Goal: Communication & Community: Ask a question

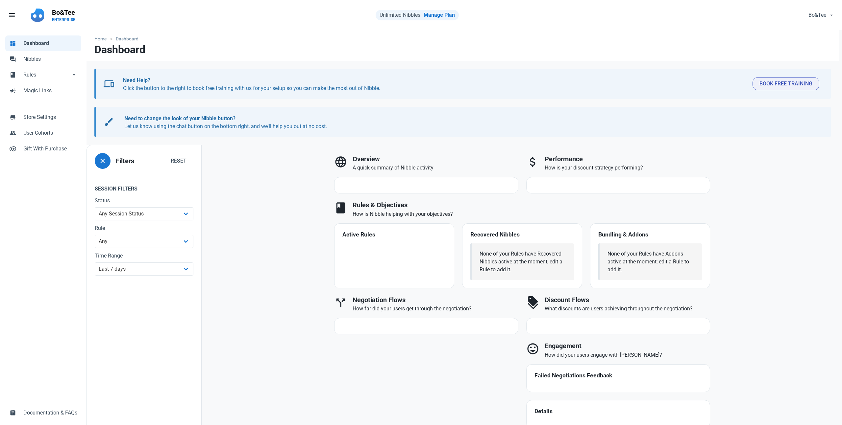
select select "7d"
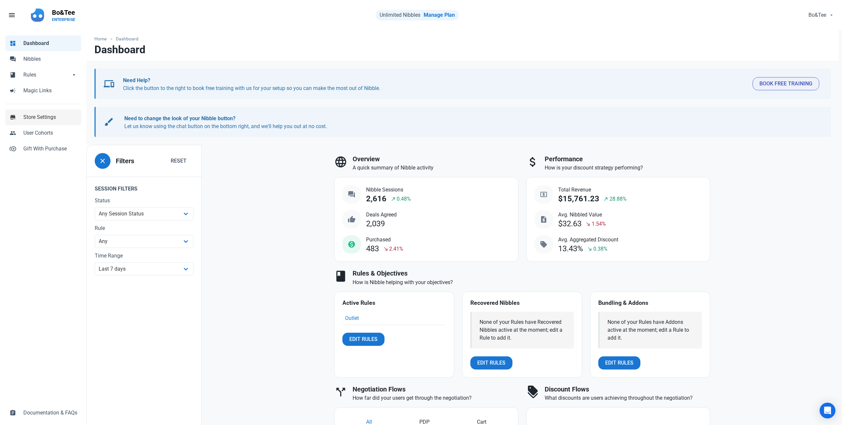
click at [49, 120] on span "Store Settings" at bounding box center [50, 117] width 54 height 8
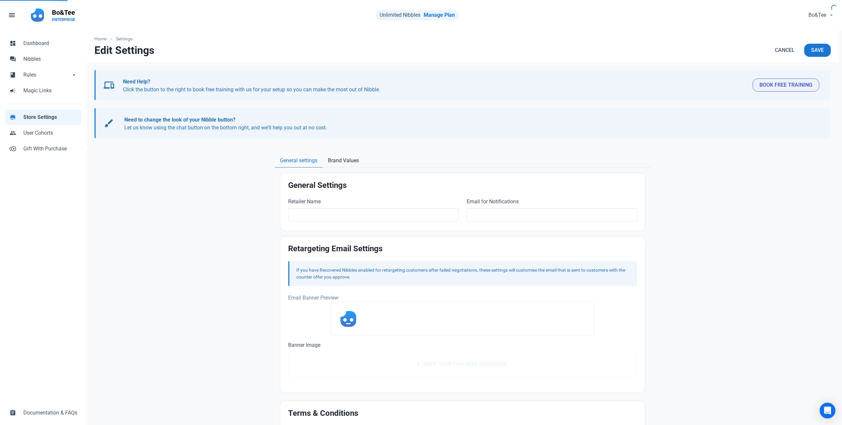
type input "Bo&Tee"
click at [43, 41] on span "Dashboard" at bounding box center [50, 43] width 54 height 8
select select "7d"
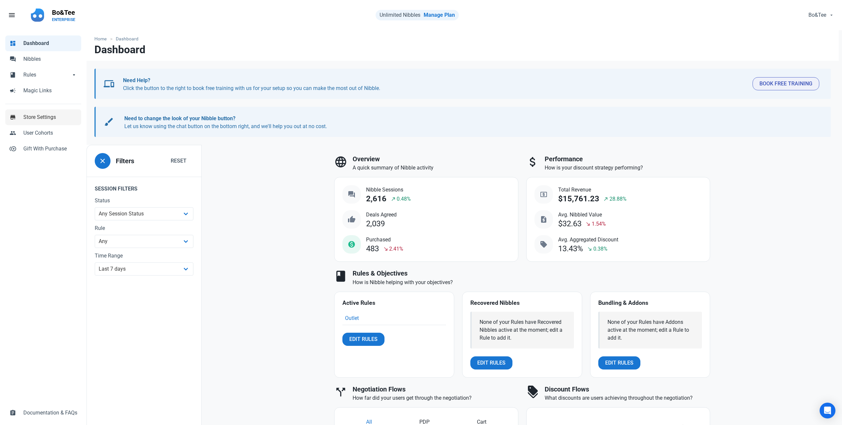
click at [39, 117] on span "Store Settings" at bounding box center [50, 117] width 54 height 8
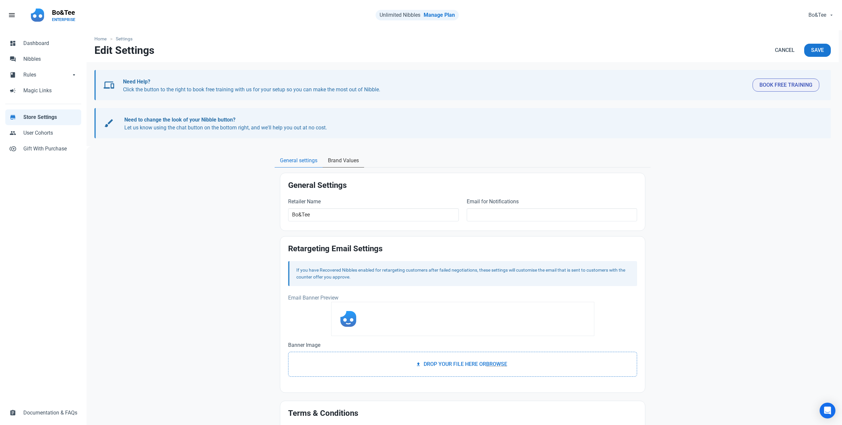
click at [335, 163] on span "Brand Values" at bounding box center [343, 161] width 31 height 8
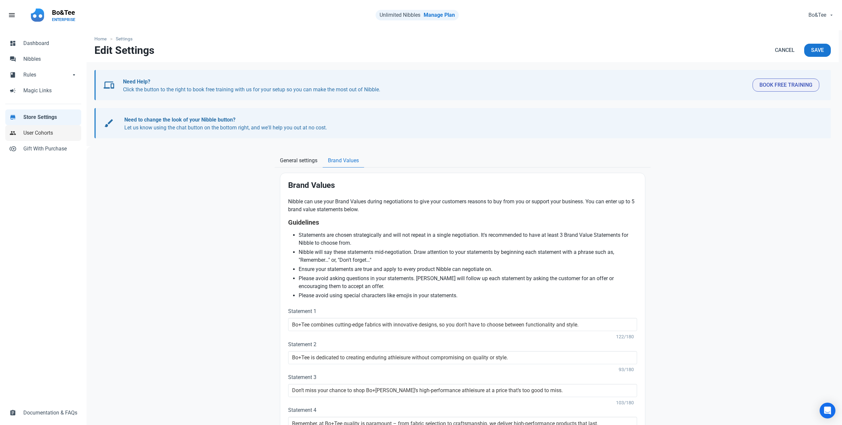
click at [36, 137] on span "User Cohorts" at bounding box center [50, 133] width 54 height 8
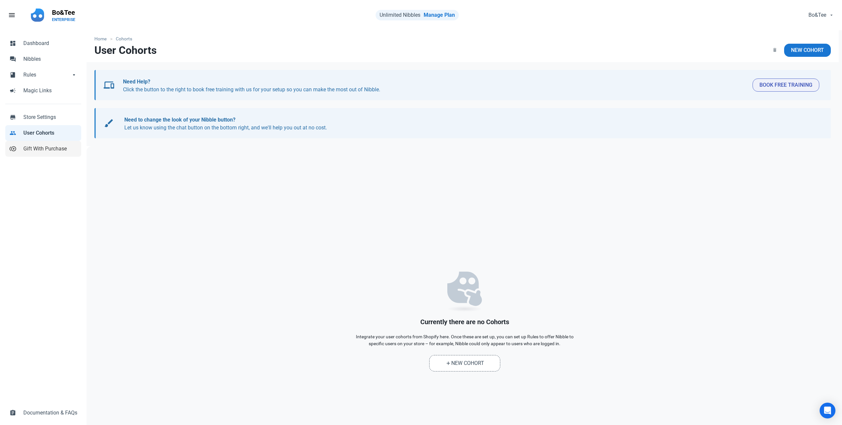
scroll to position [0, 0]
click at [37, 147] on span "Gift With Purchase" at bounding box center [50, 149] width 54 height 8
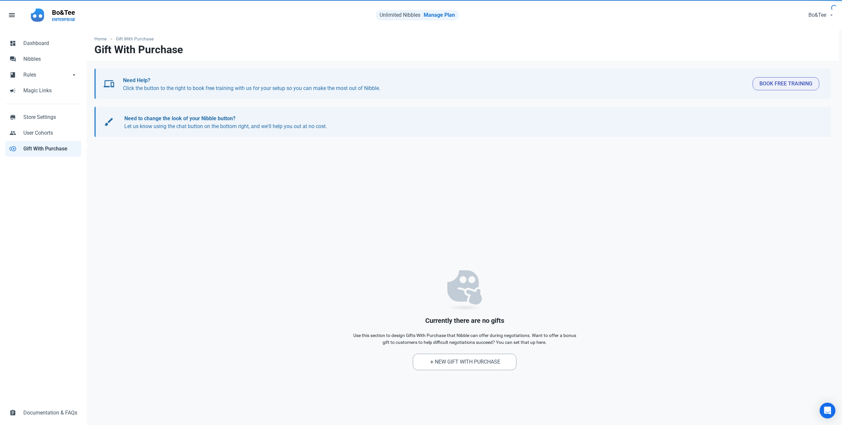
scroll to position [1, 0]
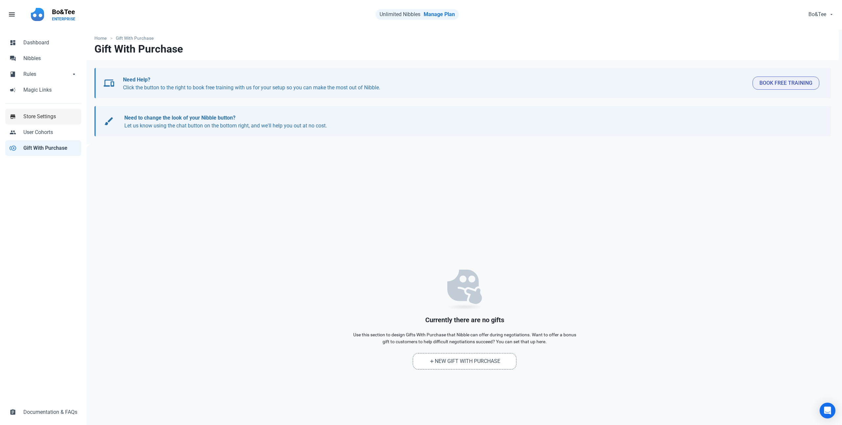
click at [37, 120] on span "Store Settings" at bounding box center [50, 117] width 54 height 8
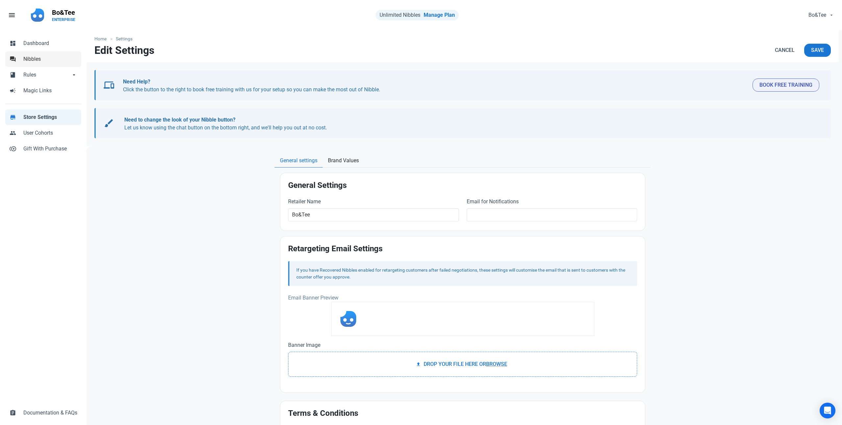
click at [41, 62] on span "Nibbles" at bounding box center [50, 59] width 54 height 8
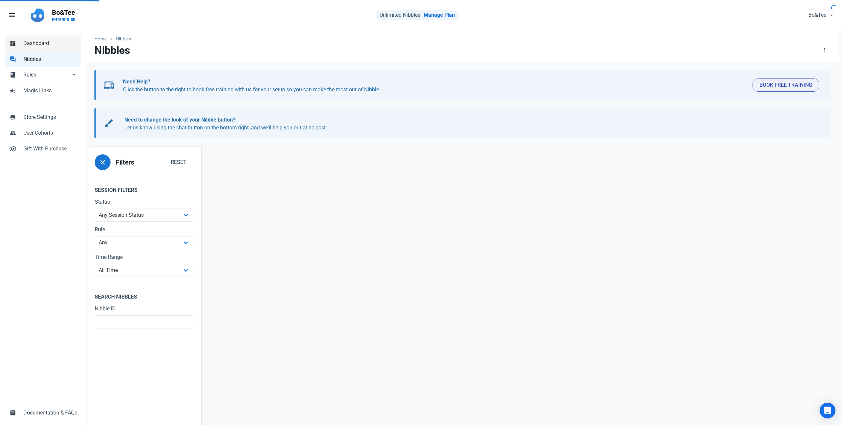
click at [43, 46] on span "Dashboard" at bounding box center [50, 43] width 54 height 8
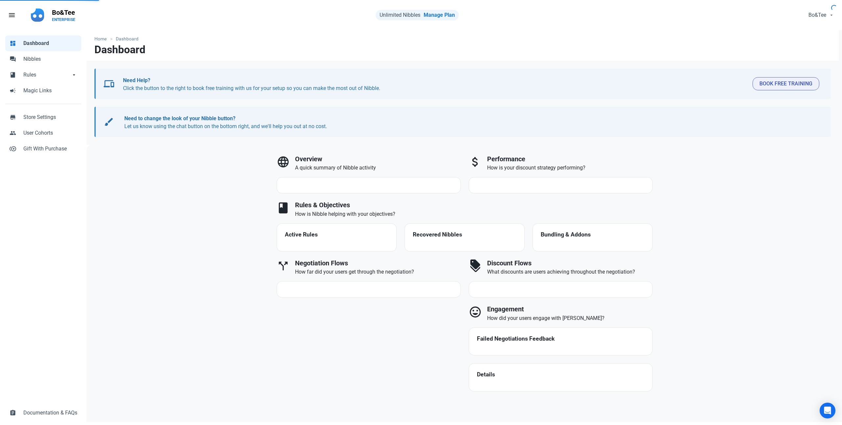
select select "7d"
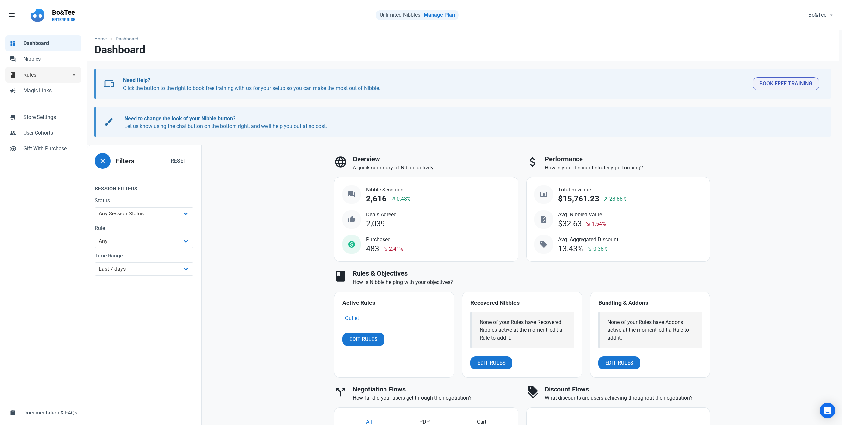
click at [40, 72] on span "Rules" at bounding box center [46, 75] width 47 height 8
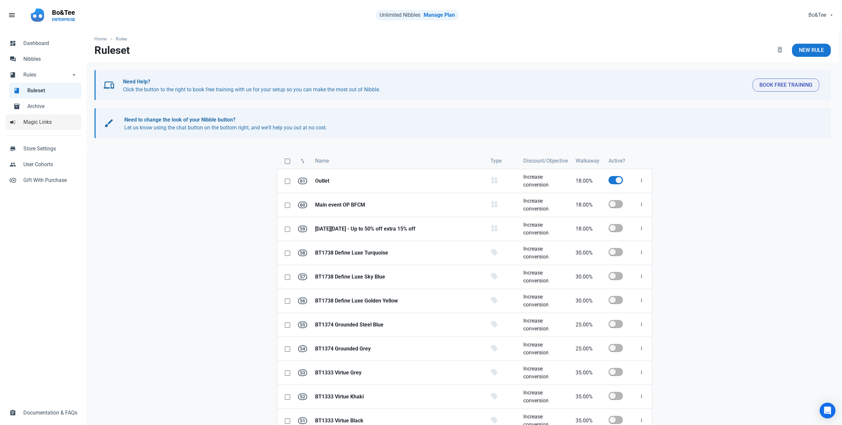
click at [59, 121] on span "Magic Links" at bounding box center [50, 122] width 54 height 8
click at [51, 416] on span "Documentation & FAQs" at bounding box center [50, 413] width 54 height 8
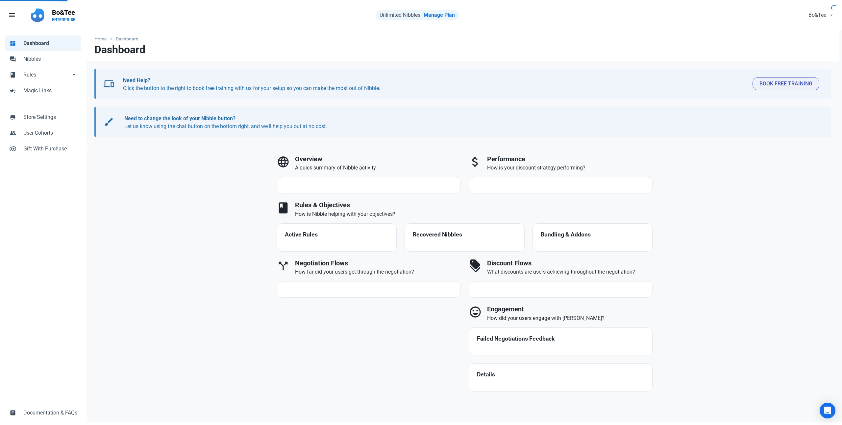
select select "7d"
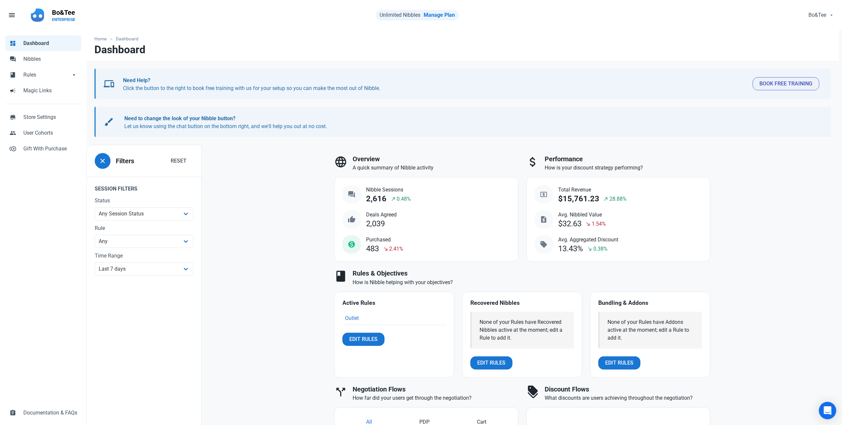
click at [832, 413] on div "Open Intercom Messenger" at bounding box center [827, 410] width 17 height 17
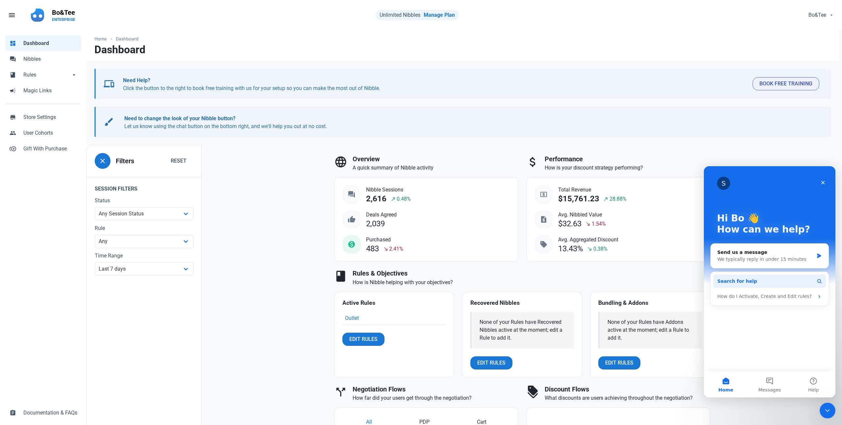
click at [736, 285] on span "Search for help" at bounding box center [737, 281] width 40 height 7
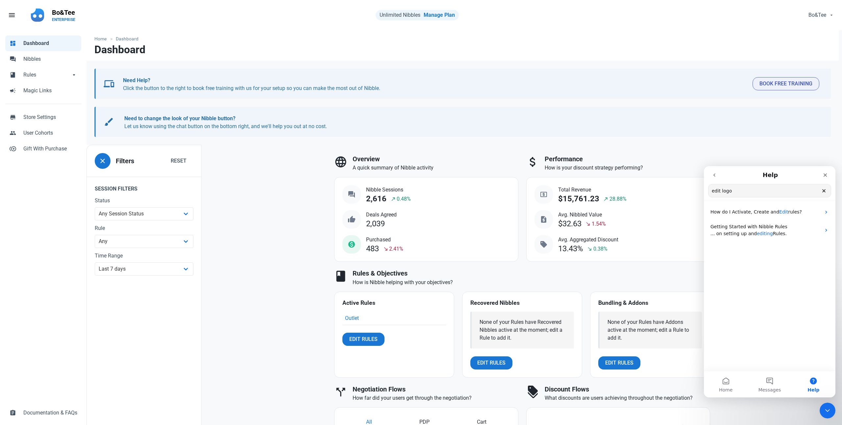
click at [713, 192] on input "edit logo" at bounding box center [769, 190] width 122 height 13
type input "logo"
click at [763, 262] on button "Send us a message" at bounding box center [770, 260] width 72 height 14
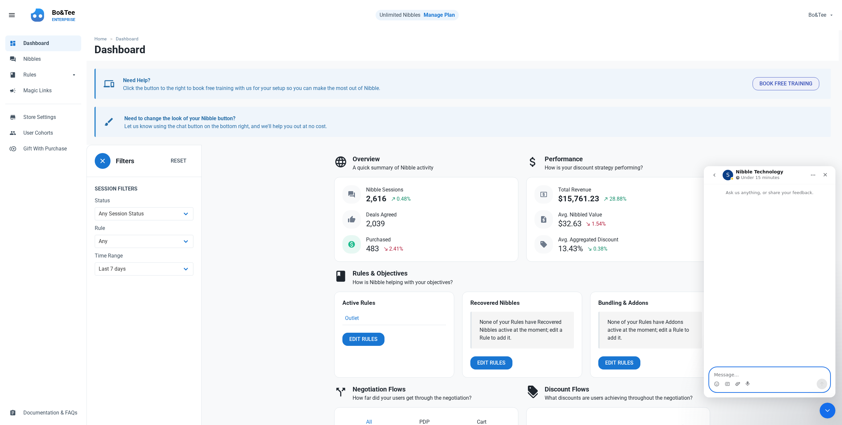
click at [737, 385] on icon "Upload attachment" at bounding box center [737, 384] width 5 height 5
click at [735, 374] on textarea "Message…" at bounding box center [769, 373] width 120 height 11
type textarea "Ho"
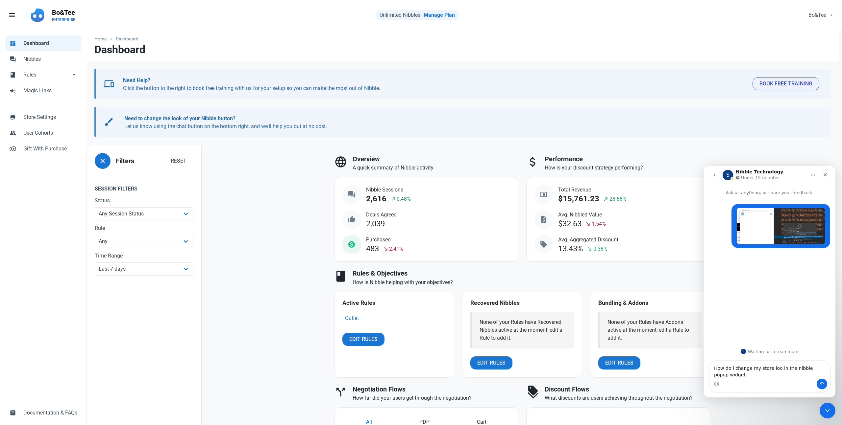
type textarea "How do i change my store loo in the nibble popup widget?"
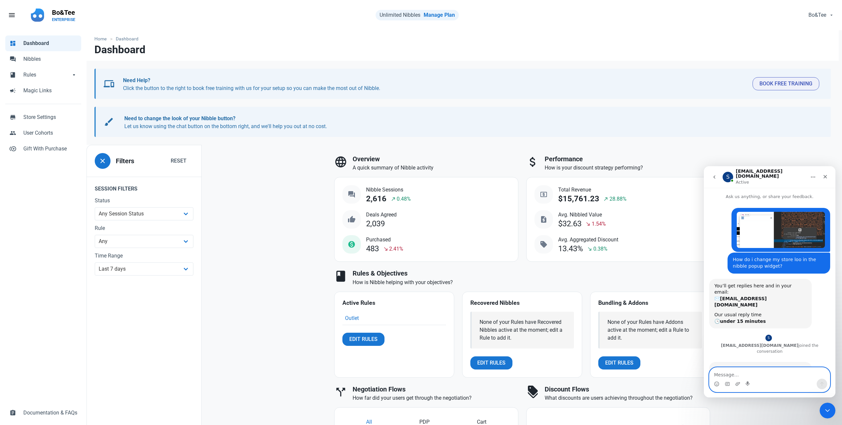
click at [729, 373] on textarea "Message…" at bounding box center [769, 373] width 120 height 11
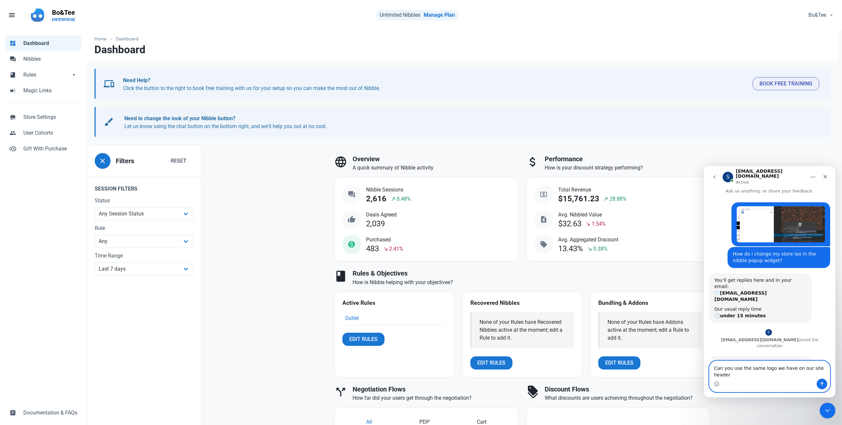
type textarea "Can you use the same logo we have on our site header?"
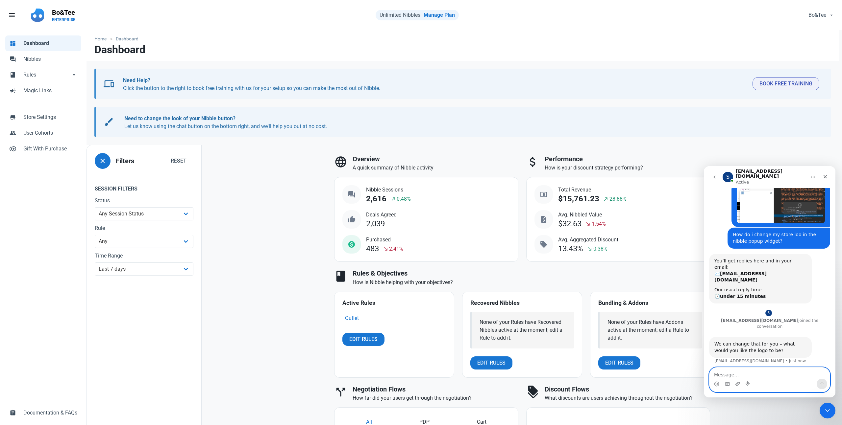
paste textarea "<svg xmlns="[URL][DOMAIN_NAME]" viewBox="0 0 595.51 93.21"><defs><style>.cls-1{…"
type textarea "<svg xmlns="[URL][DOMAIN_NAME]" viewBox="0 0 595.51 93.21"><defs><style>.cls-1{…"
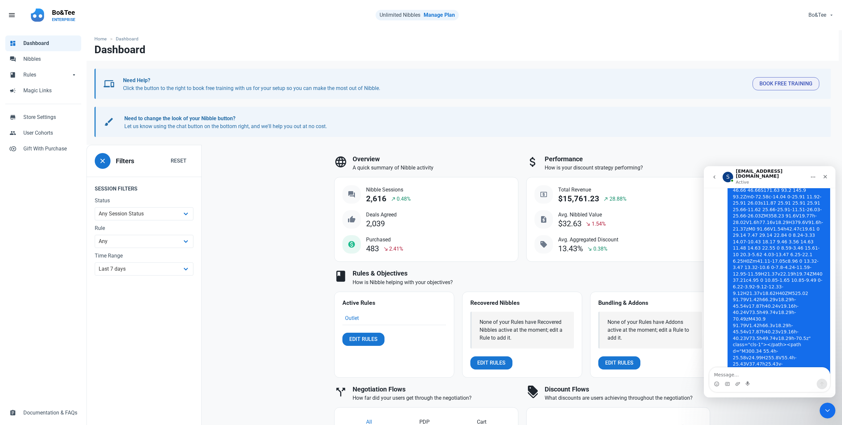
scroll to position [266, 0]
type textarea "ok thank you"
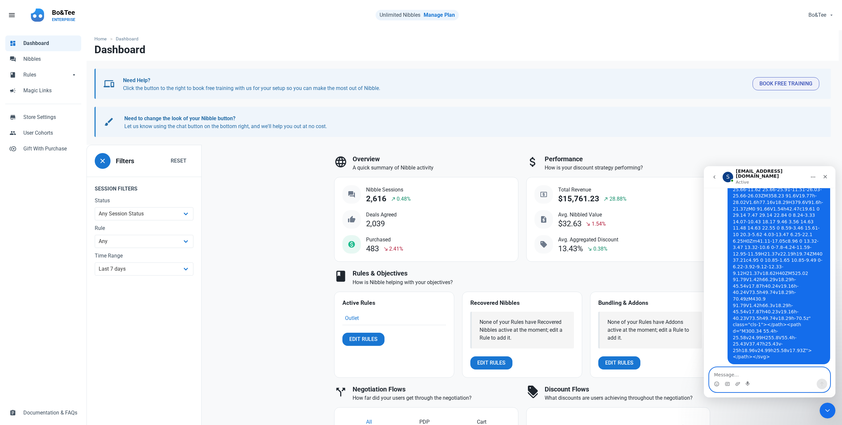
scroll to position [285, 0]
